Goal: Transaction & Acquisition: Purchase product/service

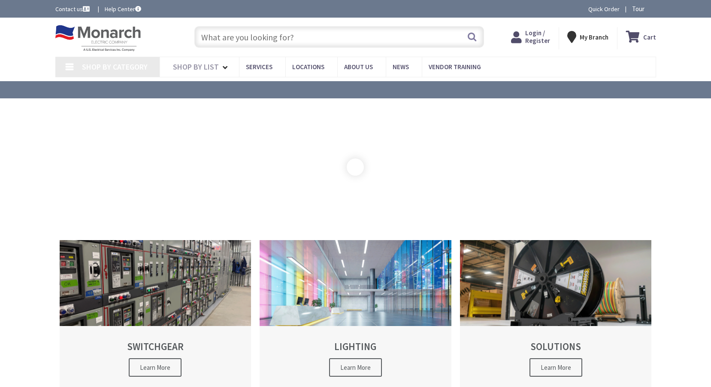
type input "Rose Hill Park, [STREET_ADDRESS][PERSON_NAME]"
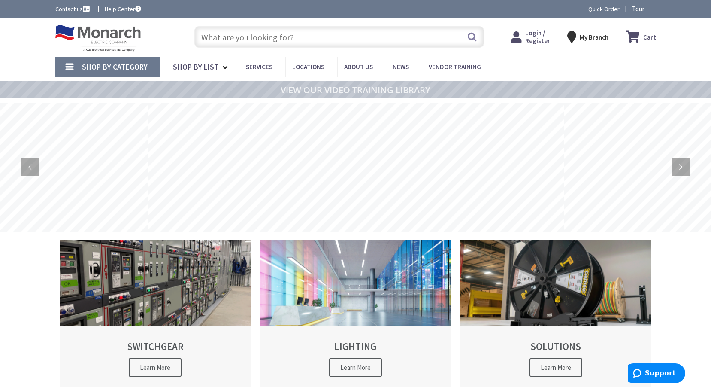
click at [534, 37] on span "Login / Register" at bounding box center [537, 37] width 25 height 16
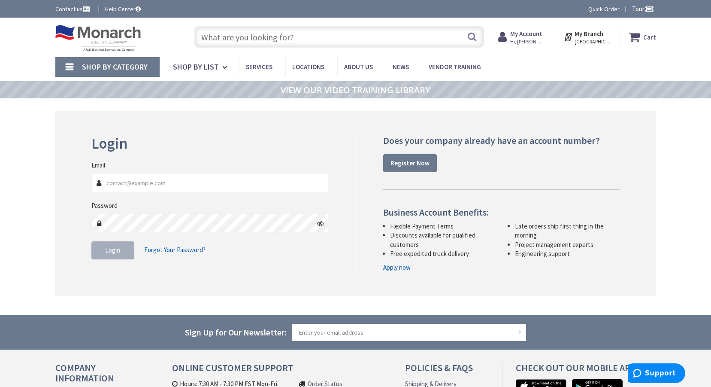
type input "jsalamone@healy-electric.com"
click at [113, 252] on span "Login" at bounding box center [112, 250] width 15 height 8
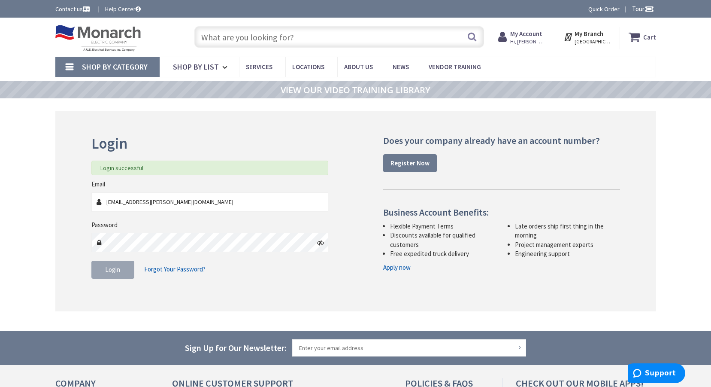
click at [237, 28] on input "text" at bounding box center [339, 36] width 290 height 21
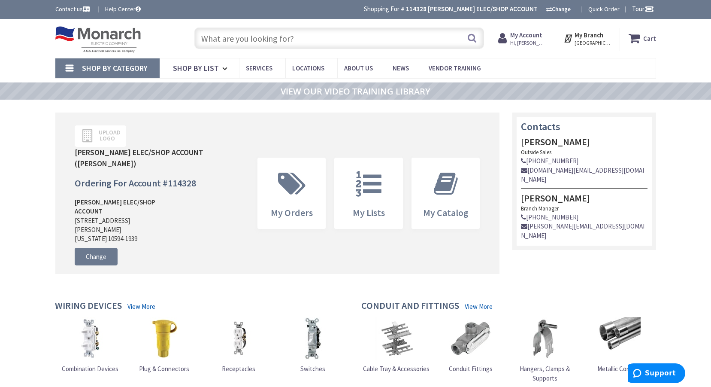
click at [260, 38] on input "text" at bounding box center [339, 37] width 290 height 21
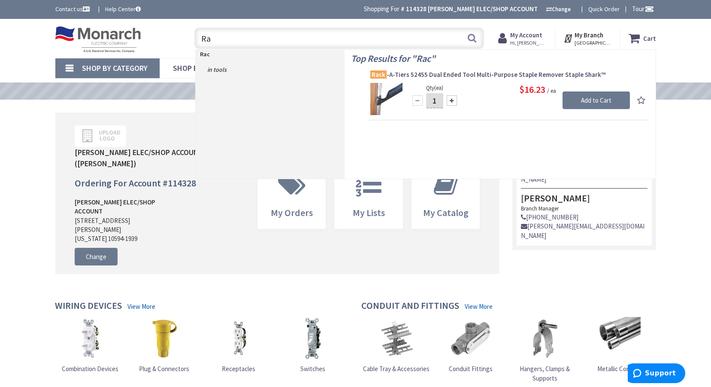
type input "R"
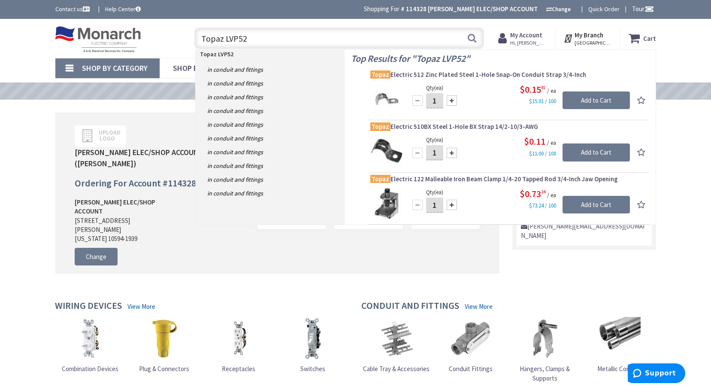
click at [255, 37] on input "Topaz LVP52" at bounding box center [339, 37] width 290 height 21
type input "T"
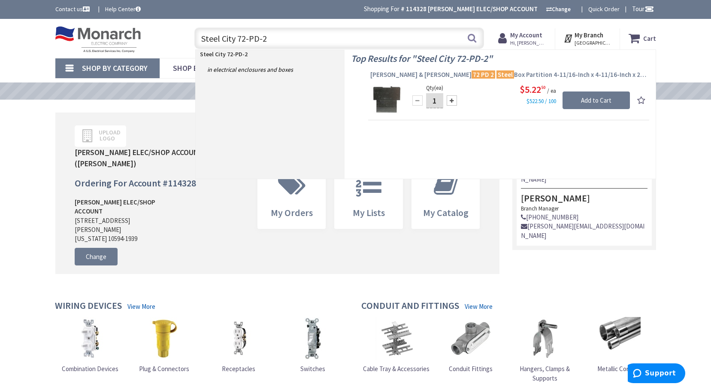
type input "Steel City 72-PD-2"
click at [471, 72] on span "[PERSON_NAME] & [PERSON_NAME] 72 PD 2 Steel Box Partition 4-11/16-Inch x 4-11/1…" at bounding box center [508, 74] width 277 height 9
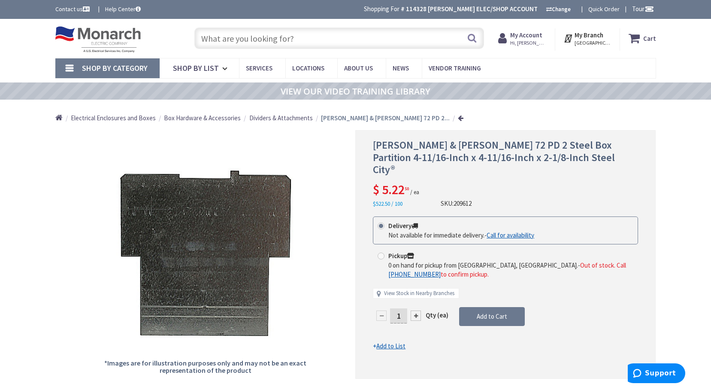
click at [282, 38] on input "text" at bounding box center [339, 37] width 290 height 21
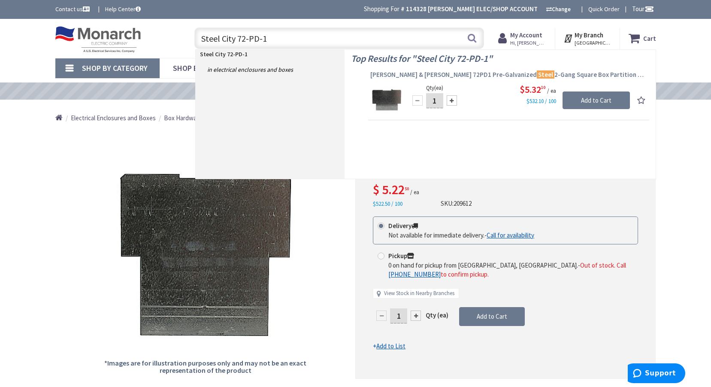
type input "Steel City 72-PD-1"
click at [421, 74] on span "Thomas & Betts 72PD1 Pre-Galvanized Steel 2-Gang Square Box Partition 4-11/16-I…" at bounding box center [508, 74] width 277 height 9
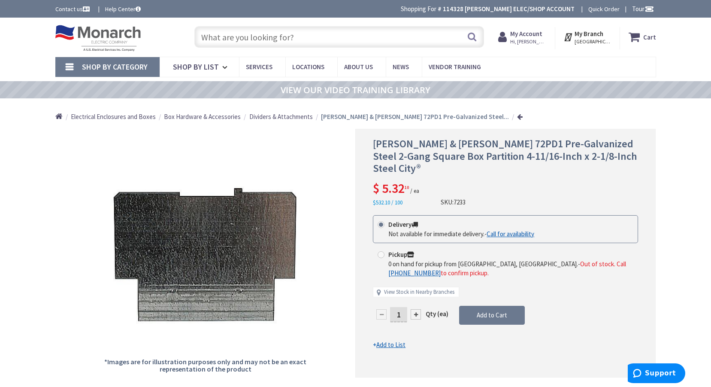
click at [255, 38] on input "text" at bounding box center [339, 36] width 290 height 21
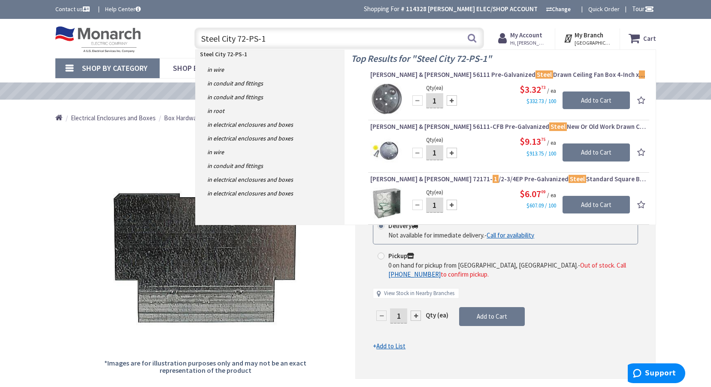
type input "Steel City 72-PS-1"
